Goal: Information Seeking & Learning: Learn about a topic

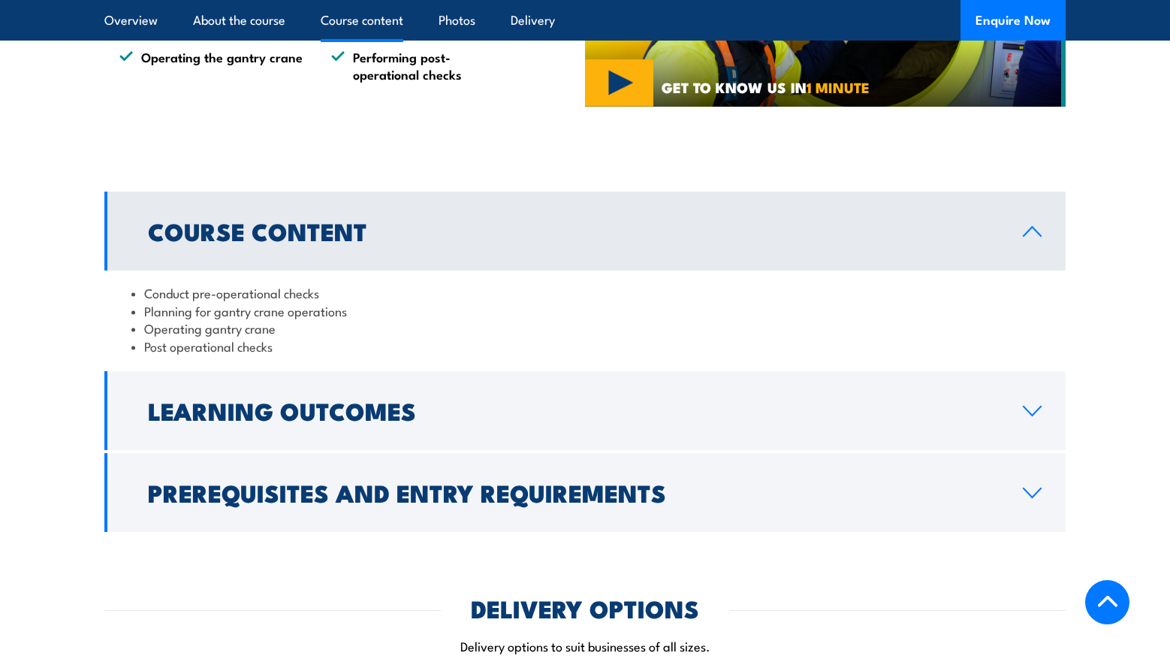
scroll to position [1127, 0]
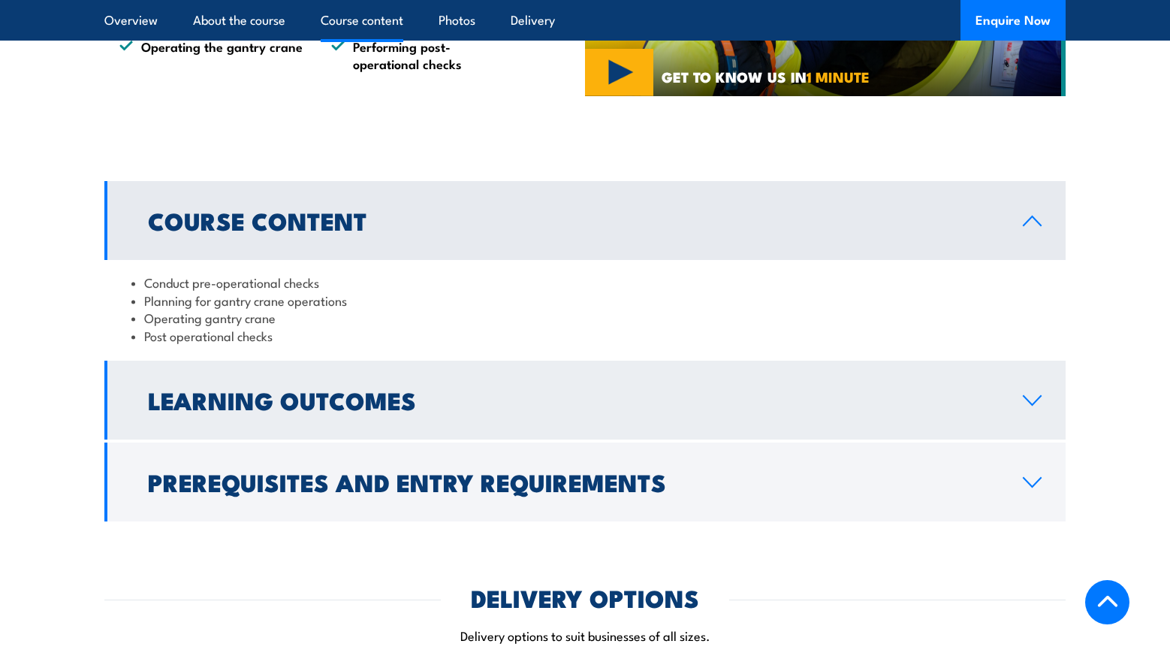
click at [1032, 394] on icon at bounding box center [1032, 400] width 20 height 12
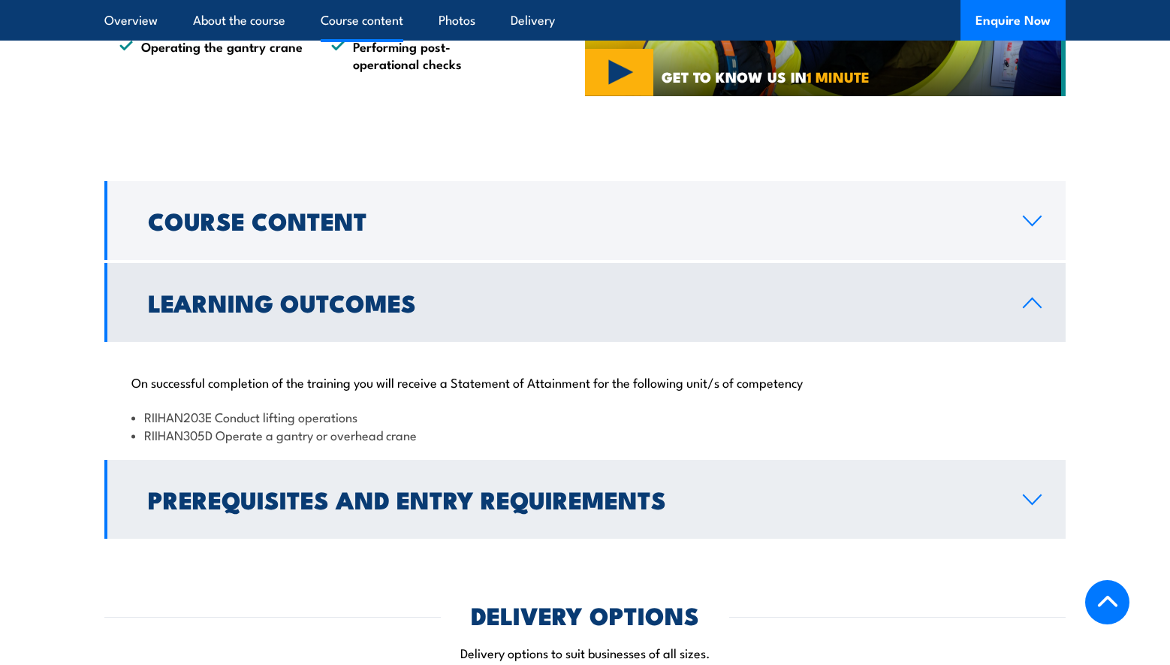
click at [1044, 491] on link "Prerequisites and Entry Requirements" at bounding box center [584, 499] width 961 height 79
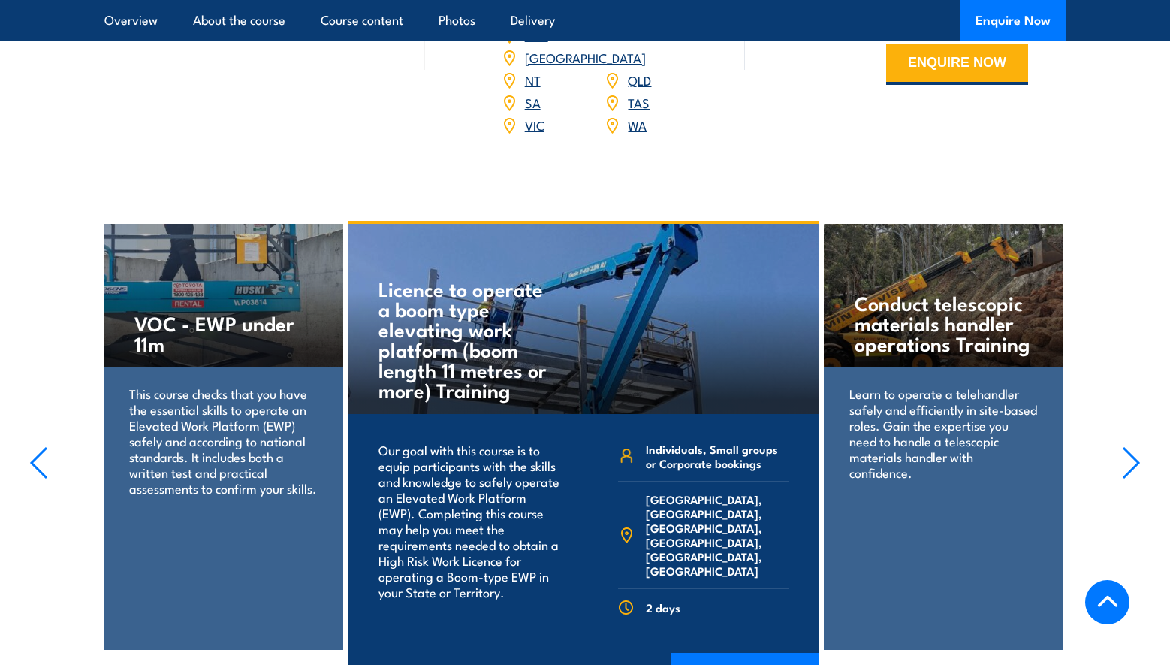
scroll to position [2178, 0]
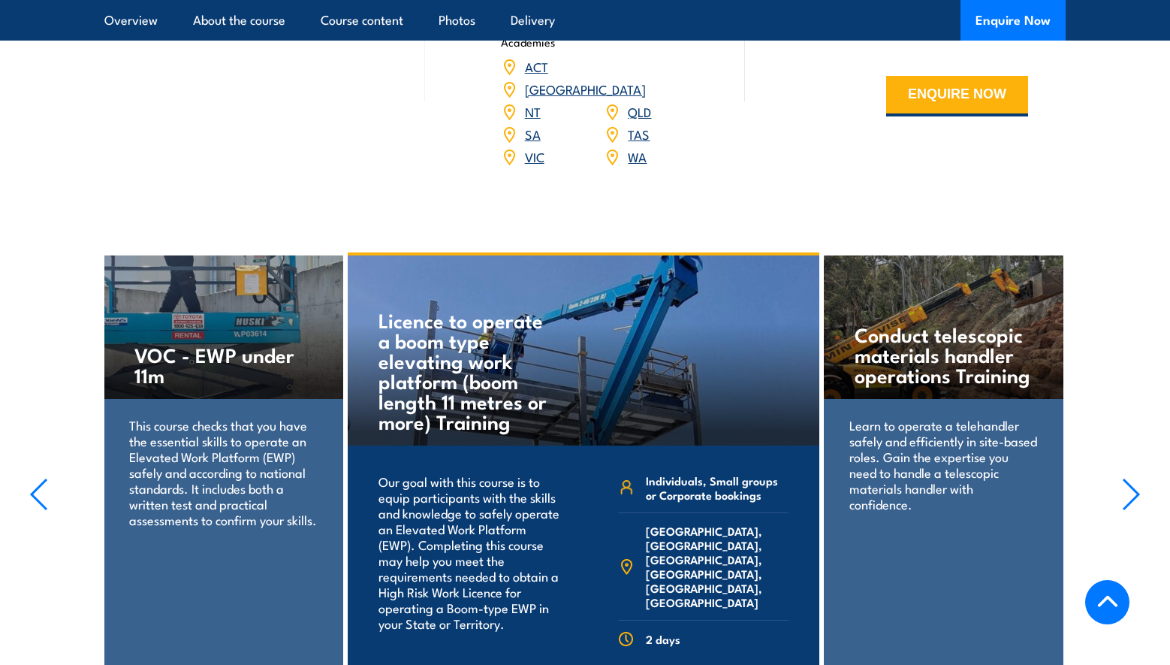
click at [1134, 478] on icon "button" at bounding box center [1131, 494] width 19 height 33
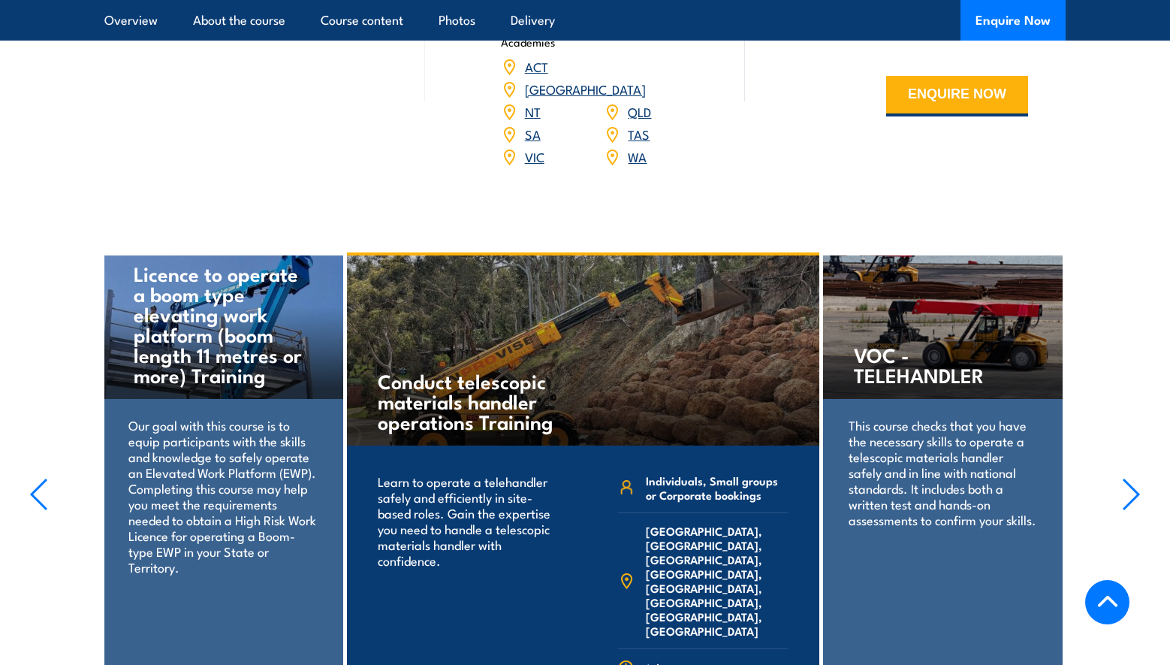
click at [1134, 478] on icon "button" at bounding box center [1131, 494] width 19 height 33
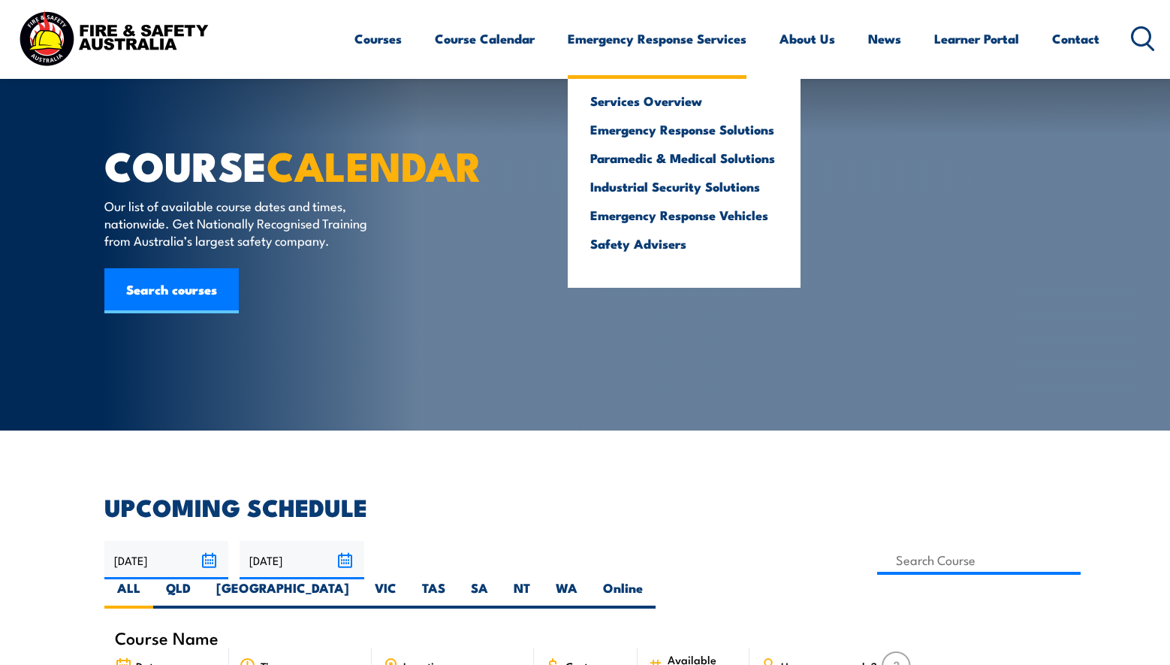
scroll to position [300, 0]
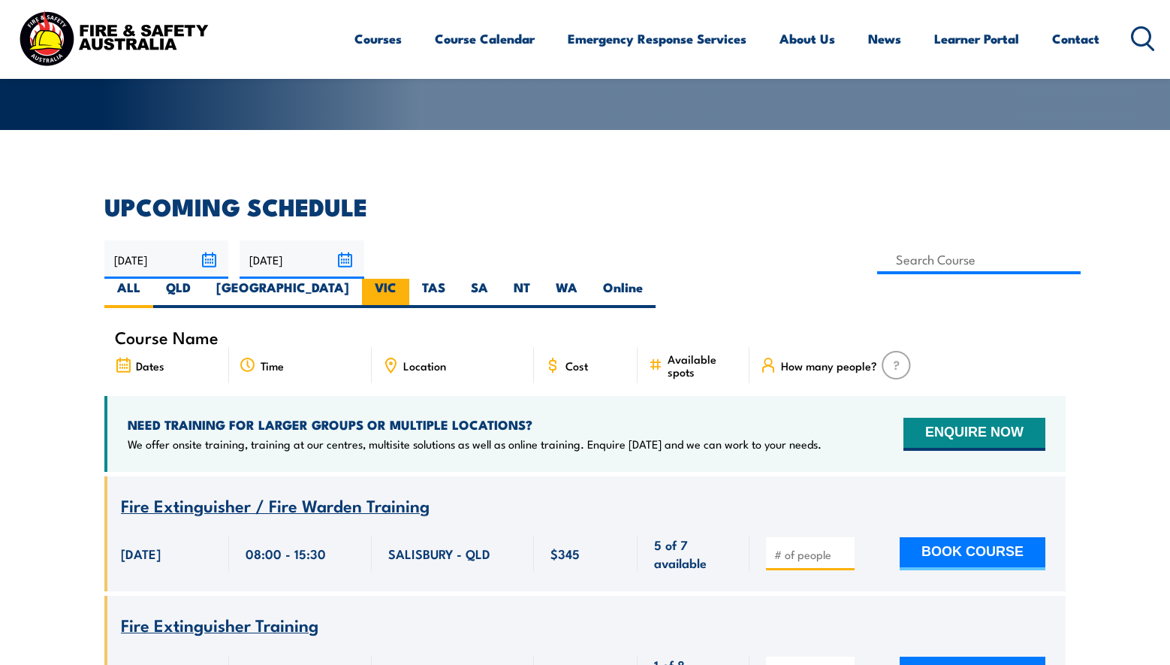
click at [409, 279] on label "VIC" at bounding box center [385, 293] width 47 height 29
click at [406, 279] on input "VIC" at bounding box center [402, 284] width 10 height 10
radio input "true"
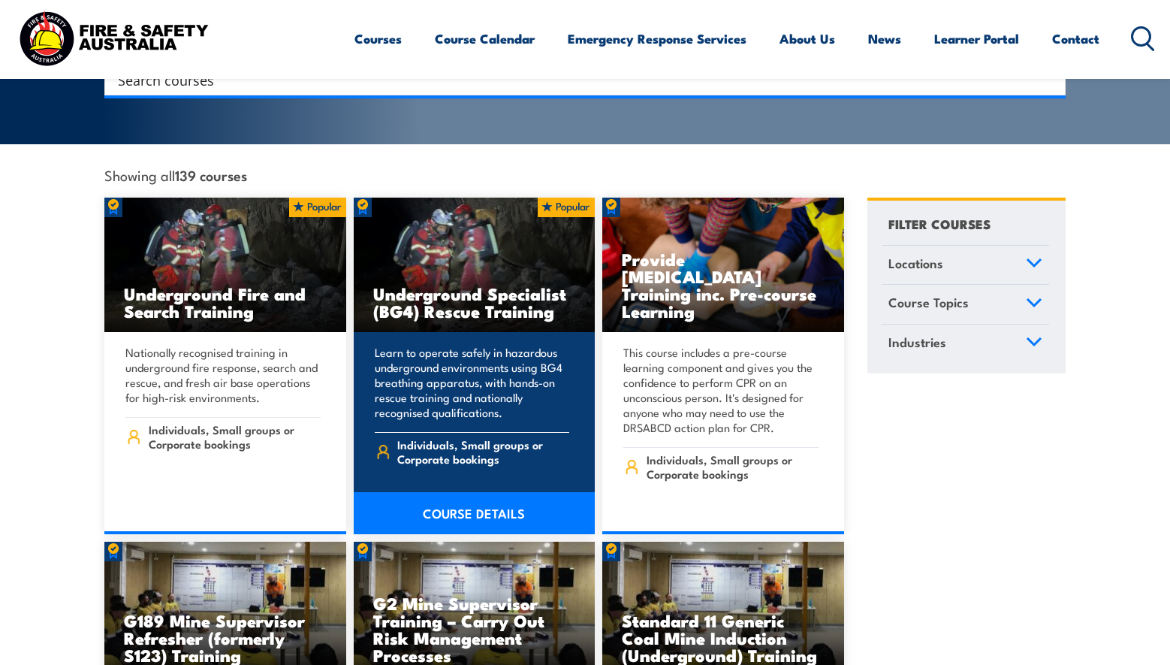
scroll to position [376, 0]
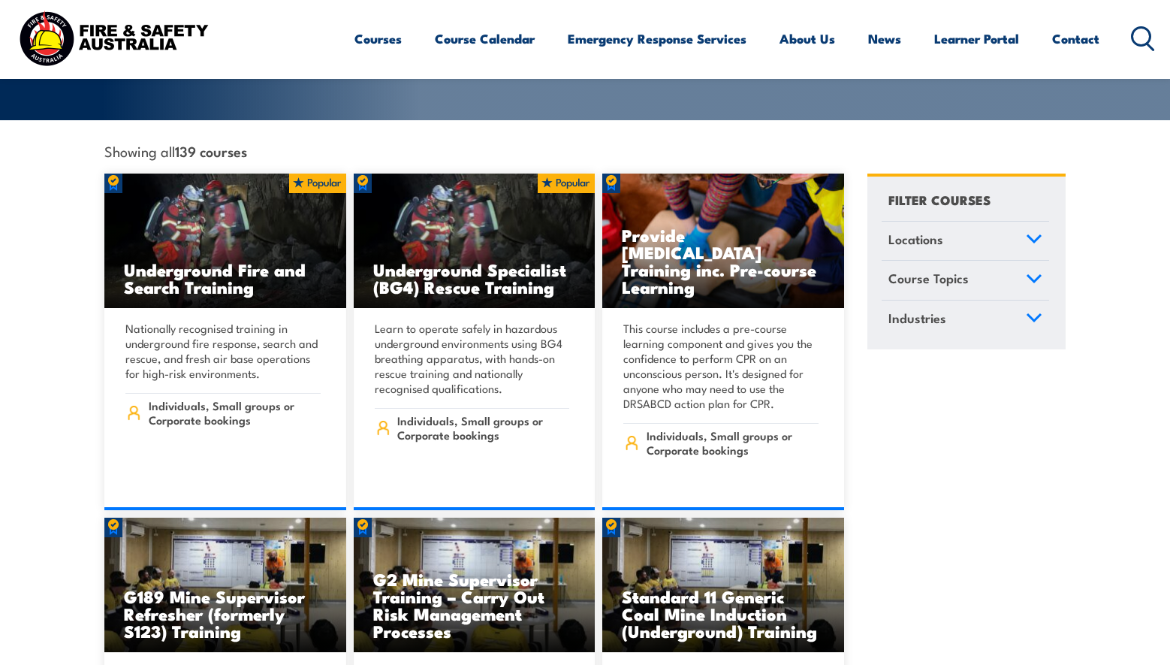
click at [1033, 222] on link "Locations" at bounding box center [965, 241] width 167 height 39
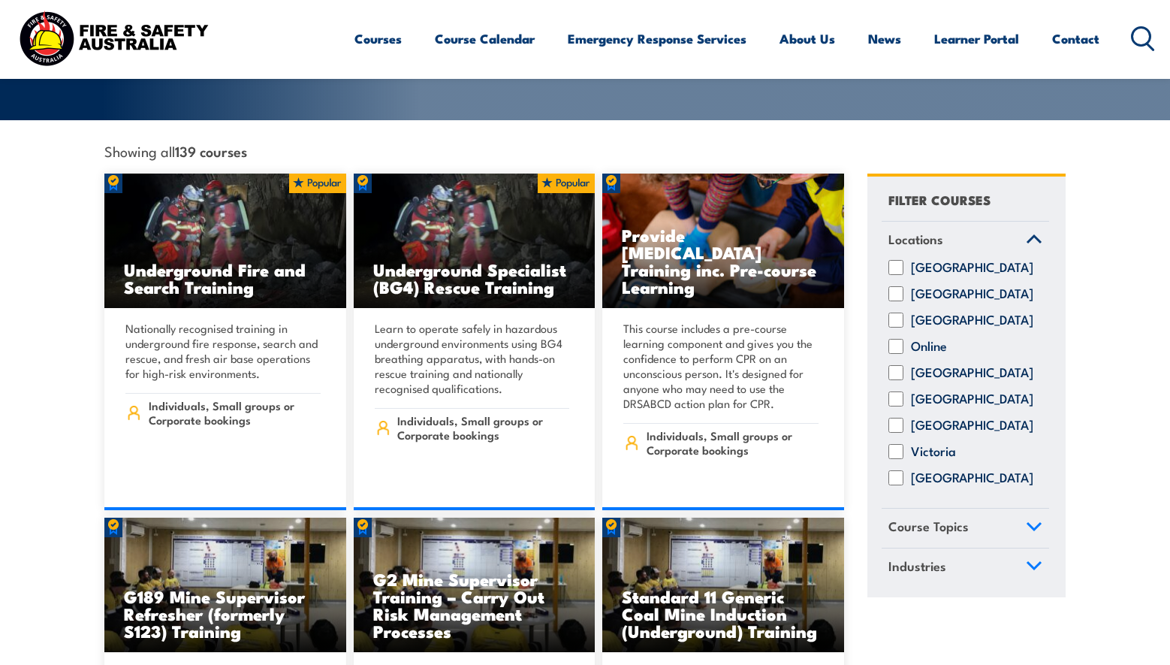
click at [896, 445] on input "Victoria" at bounding box center [895, 451] width 15 height 15
checkbox input "true"
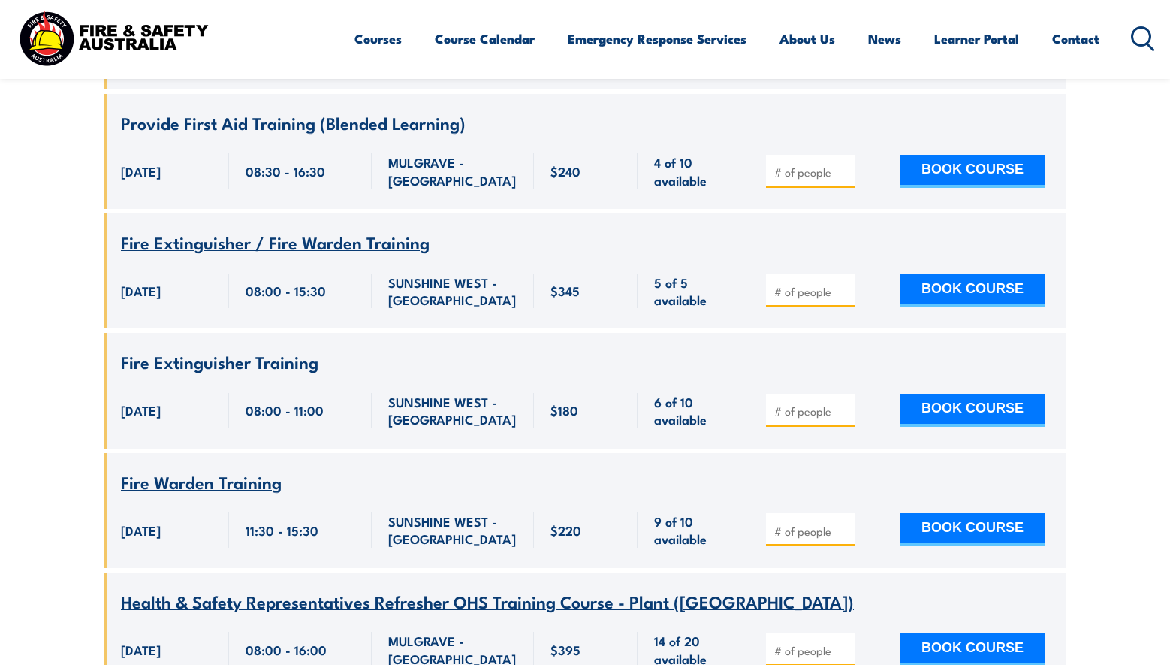
scroll to position [6429, 0]
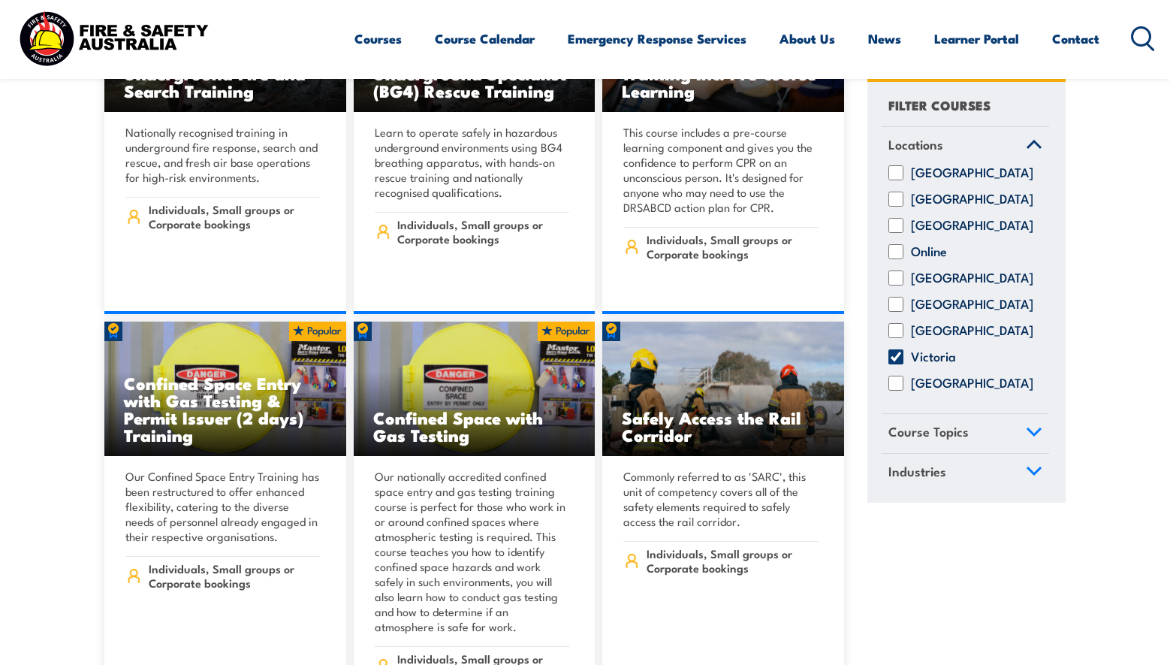
scroll to position [601, 0]
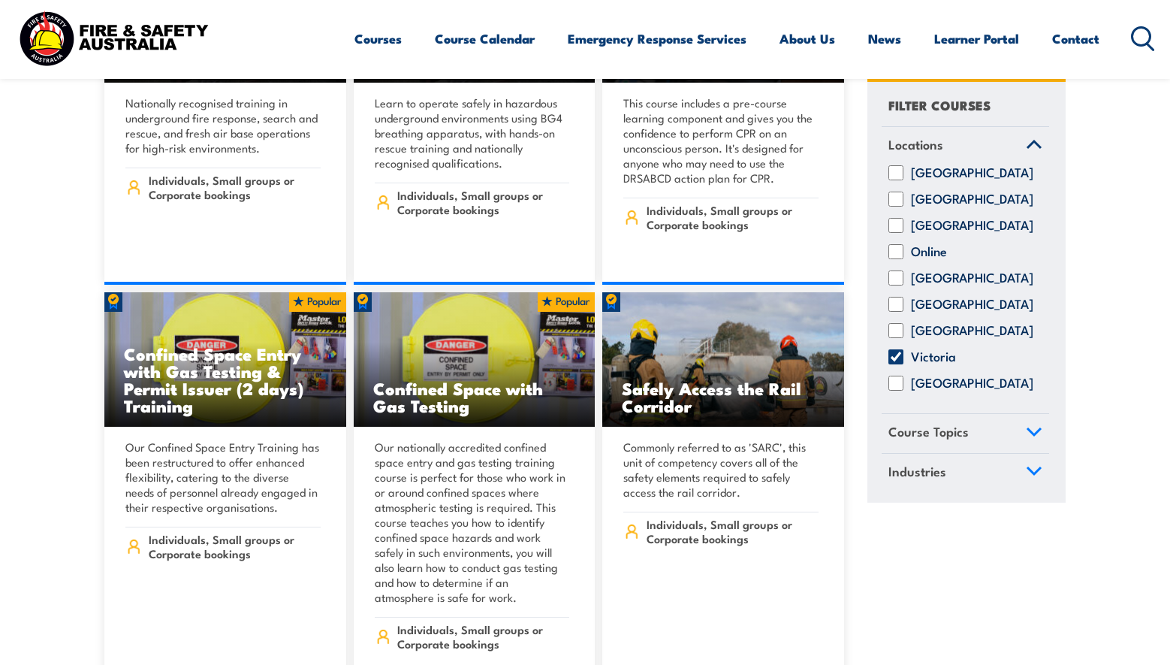
click at [1037, 437] on icon at bounding box center [1034, 432] width 17 height 11
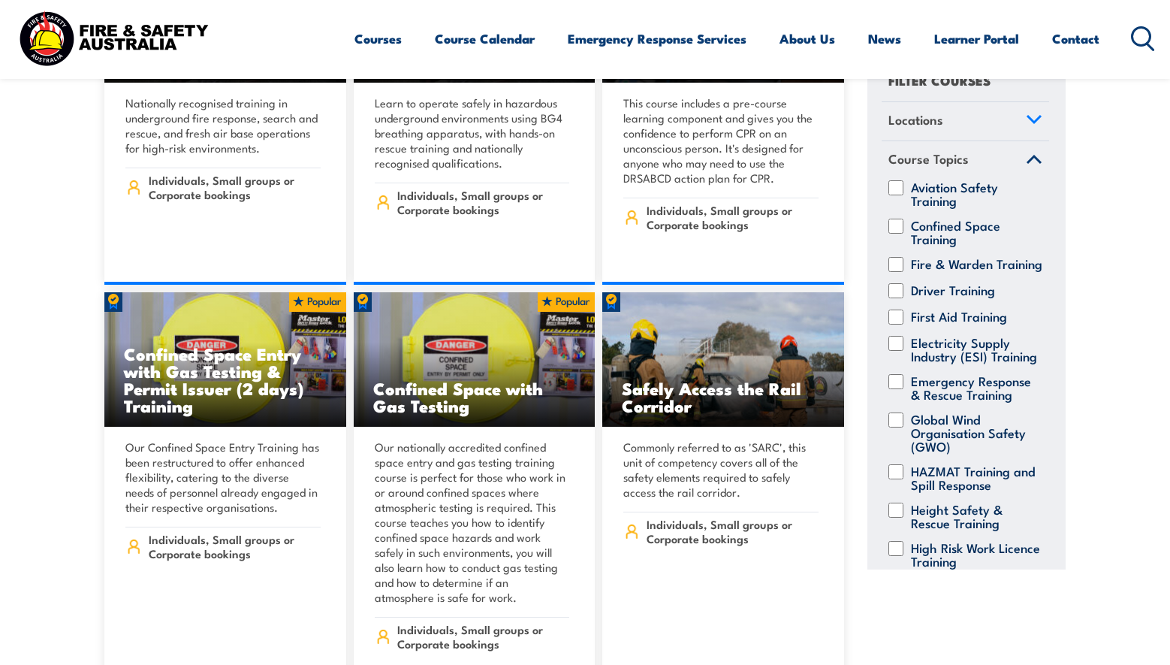
scroll to position [29, 0]
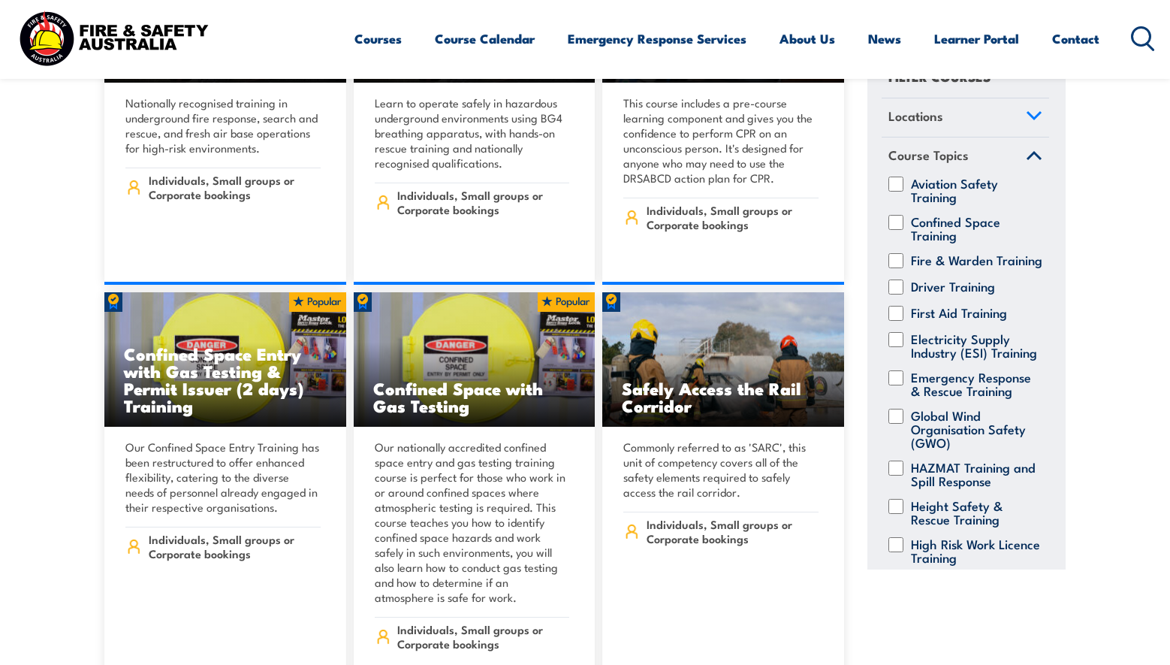
click at [894, 294] on input "Driver Training" at bounding box center [895, 286] width 15 height 15
checkbox input "true"
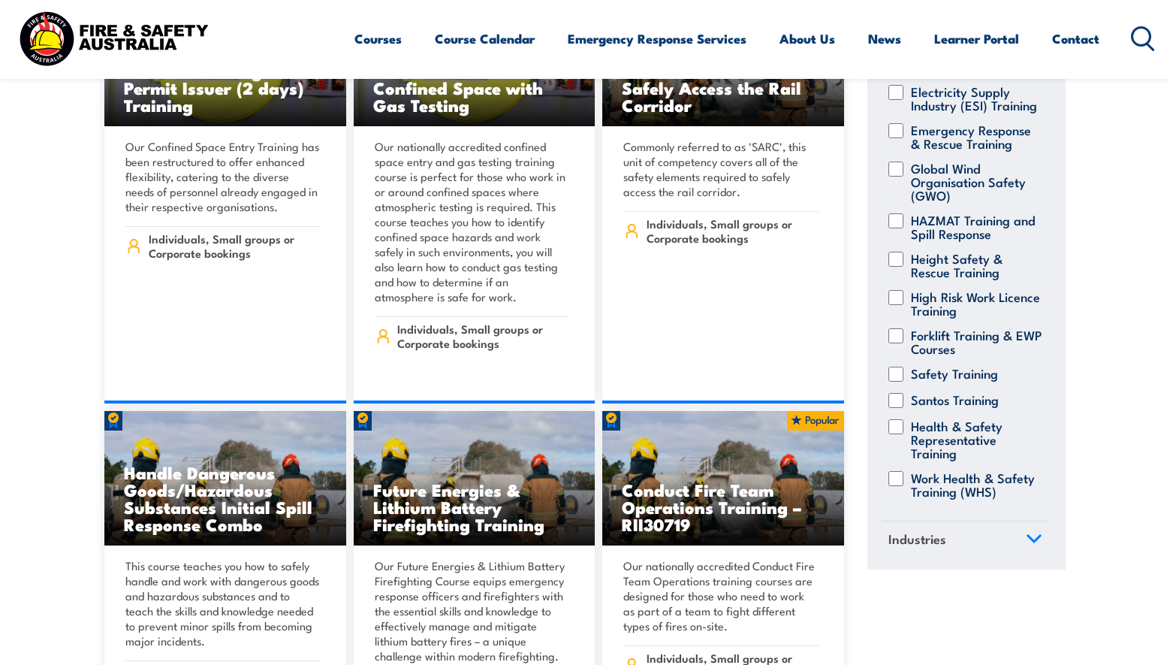
scroll to position [575, 0]
click at [895, 328] on input "Forklift Training & EWP Courses" at bounding box center [895, 335] width 15 height 15
checkbox input "true"
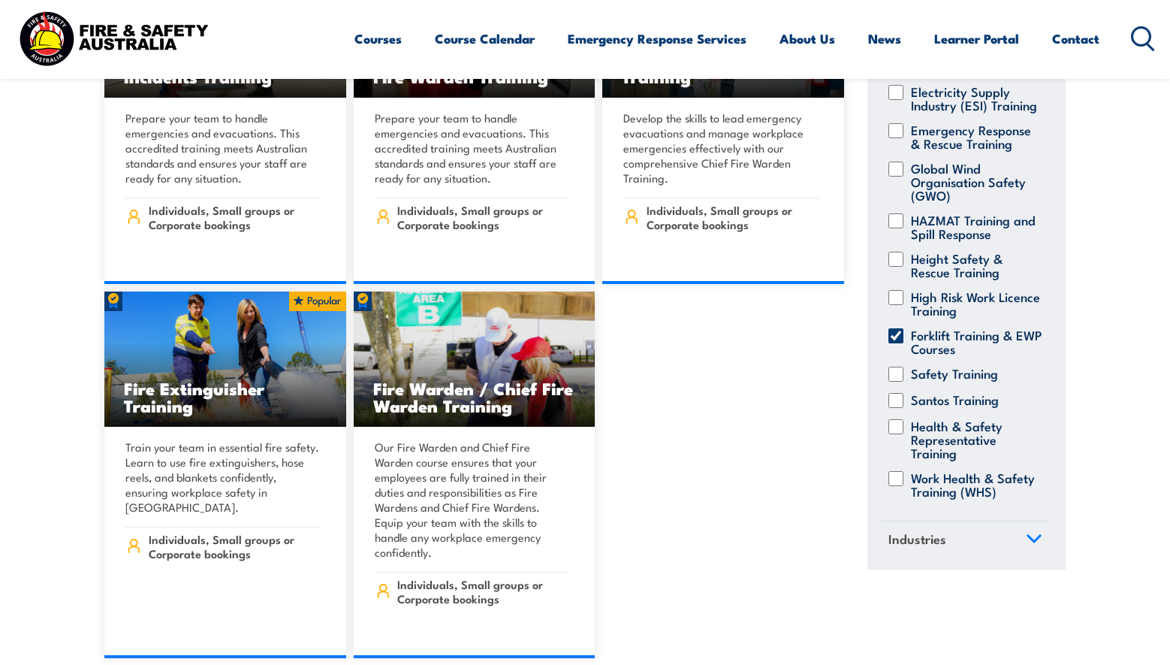
scroll to position [13293, 0]
